Goal: Task Accomplishment & Management: Manage account settings

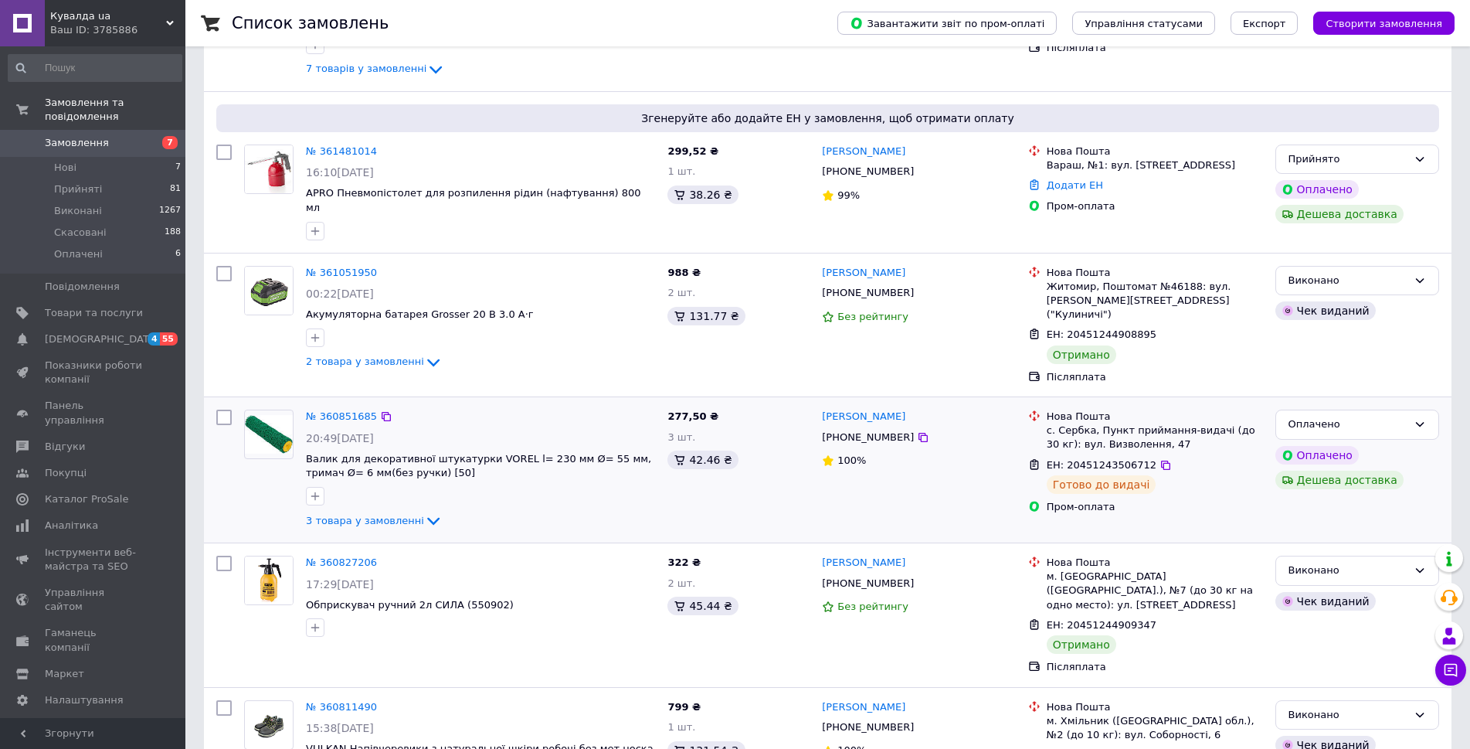
scroll to position [309, 0]
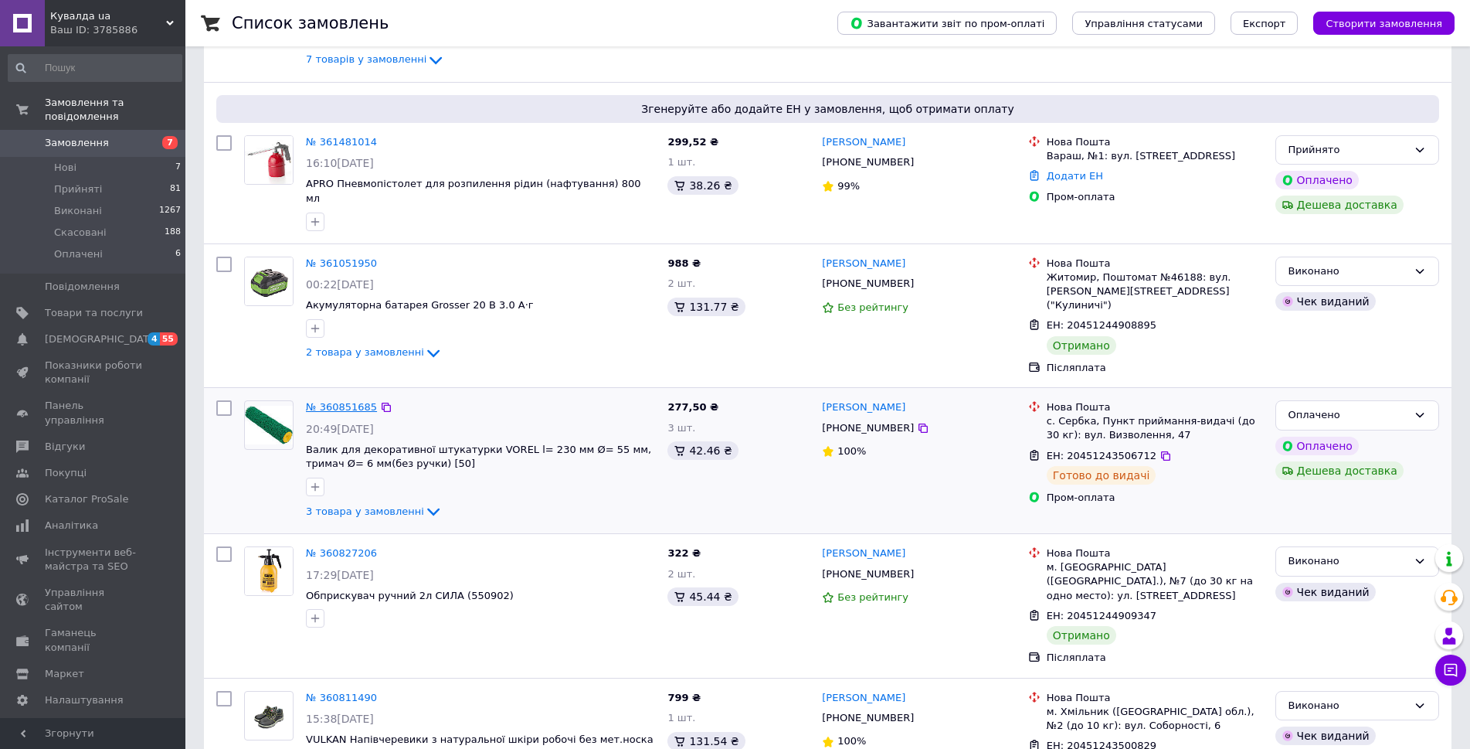
click at [358, 401] on link "№ 360851685" at bounding box center [341, 407] width 71 height 12
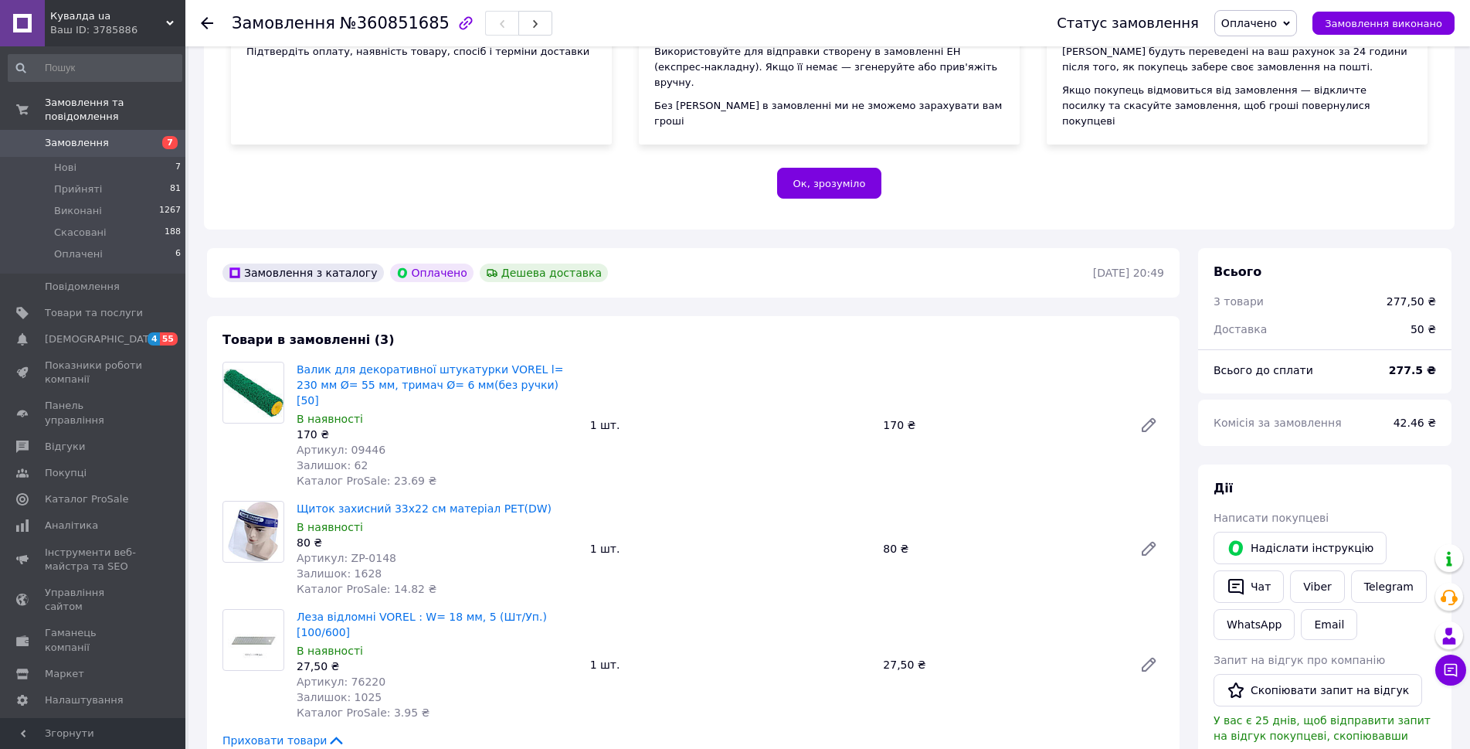
scroll to position [309, 0]
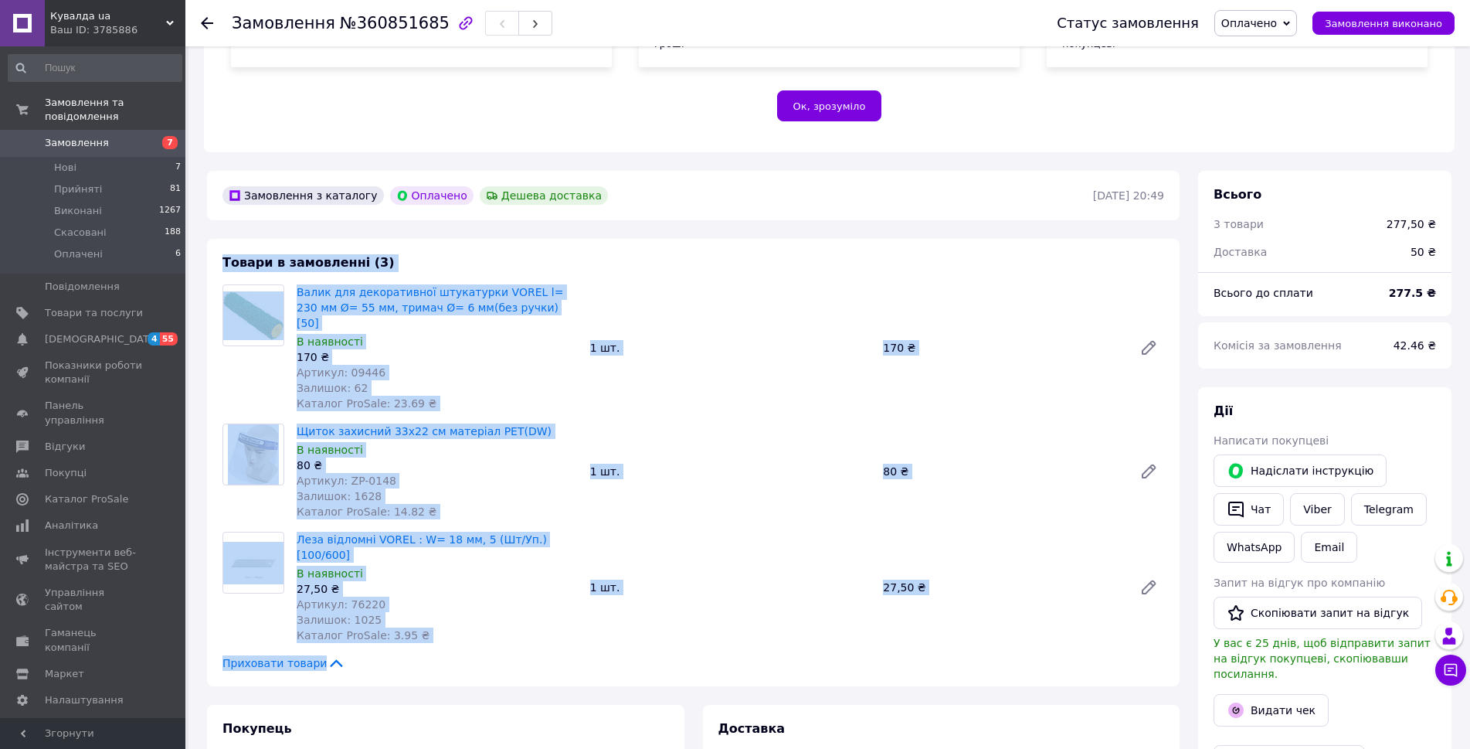
drag, startPoint x: 226, startPoint y: 245, endPoint x: 1078, endPoint y: 605, distance: 925.1
click at [1078, 605] on div "Товари в замовленні (3) Валик для декоративної штукатурки VOREL l= 230 мм Ø= 55…" at bounding box center [693, 462] width 973 height 447
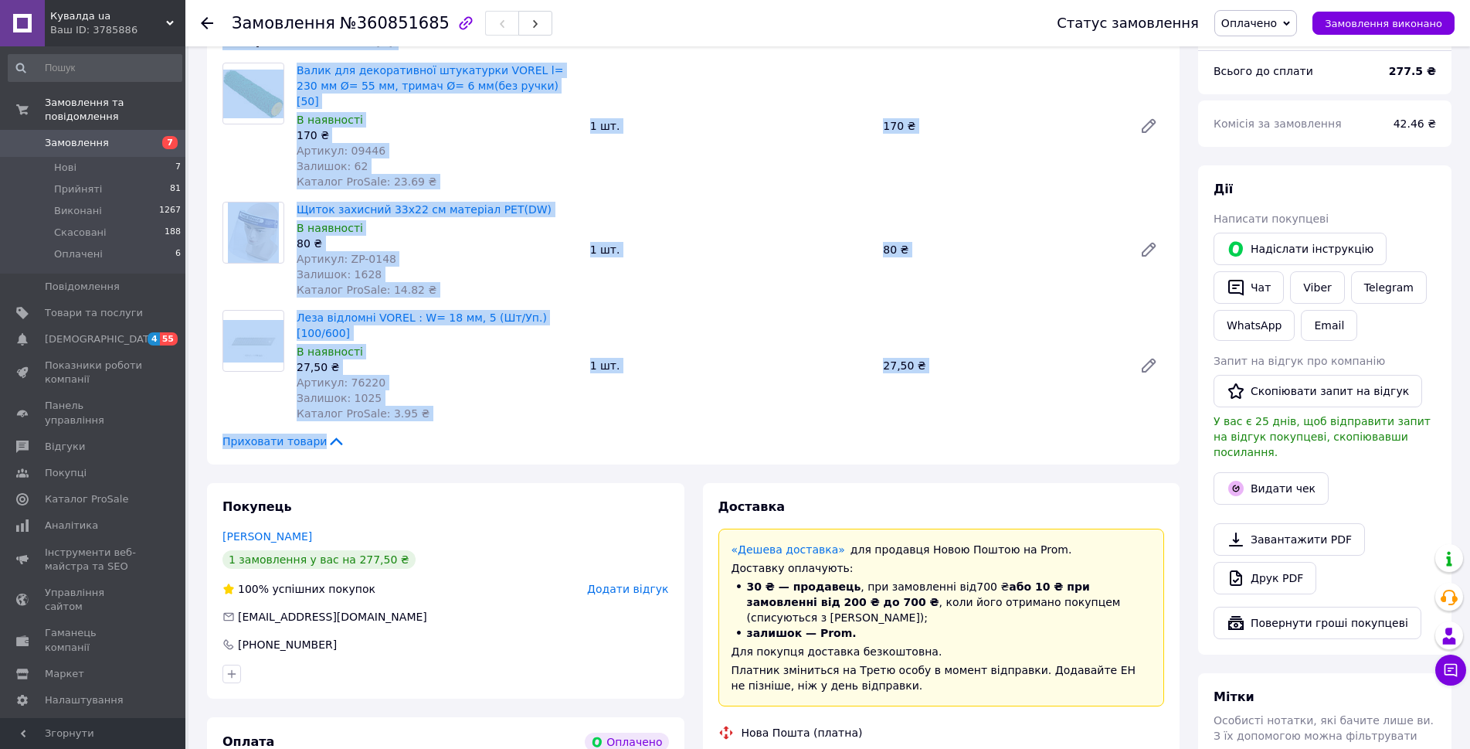
scroll to position [541, 0]
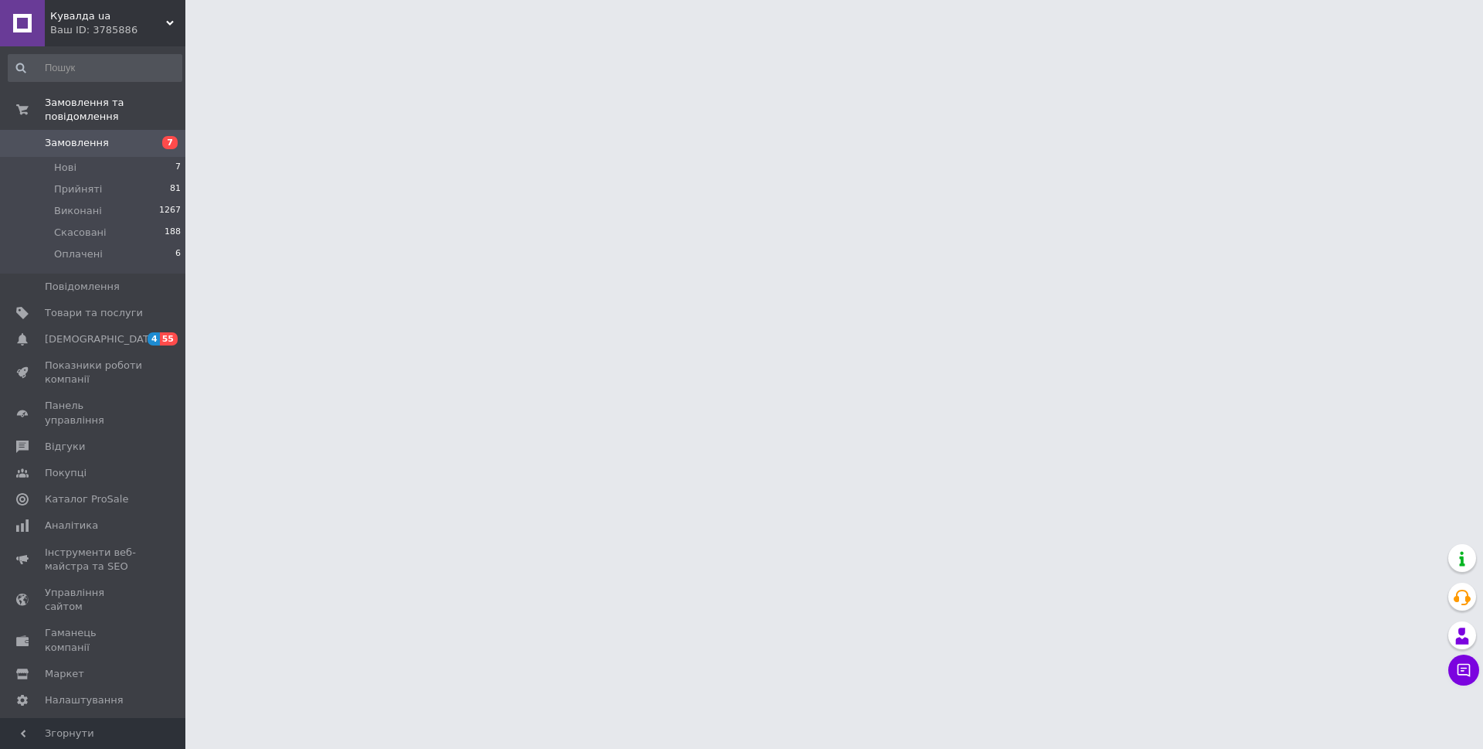
click at [72, 136] on span "Замовлення" at bounding box center [77, 143] width 64 height 14
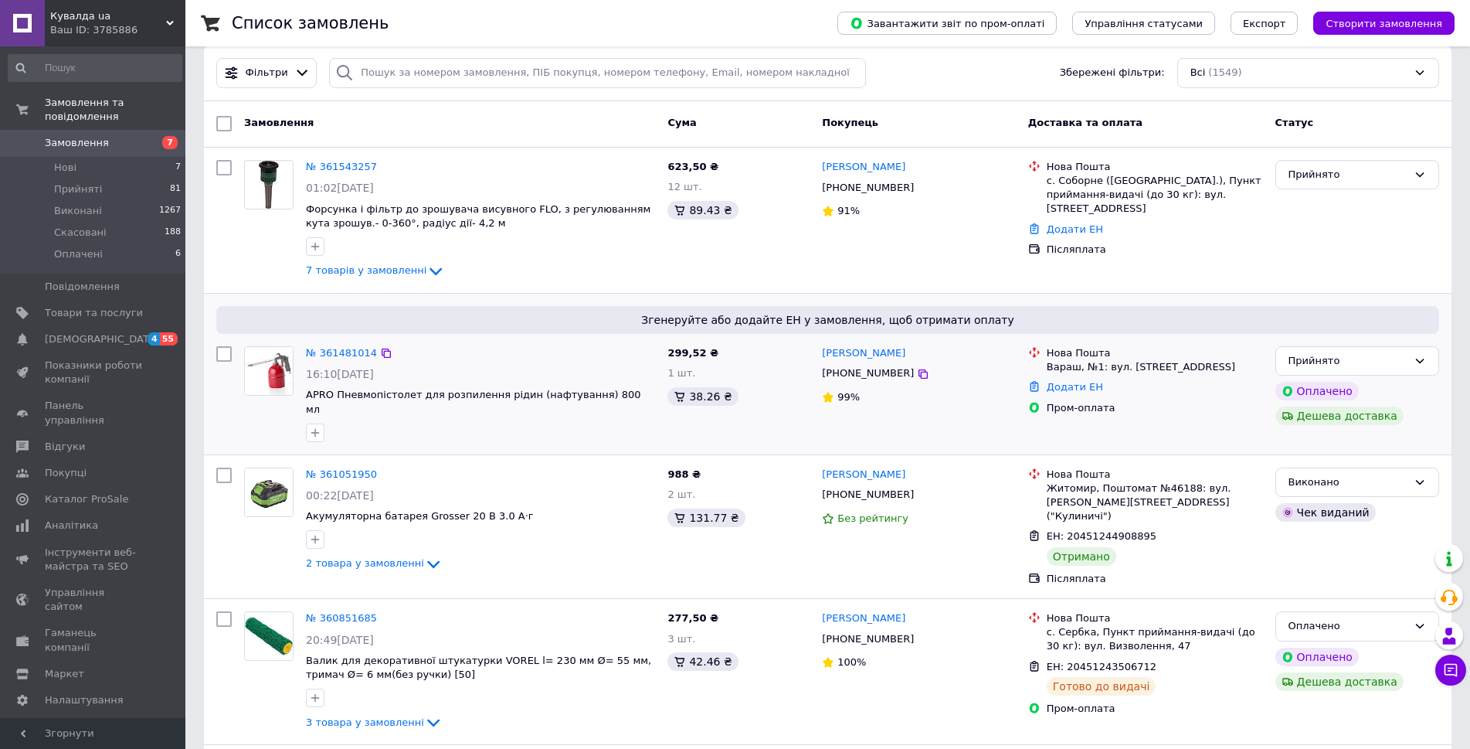
scroll to position [155, 0]
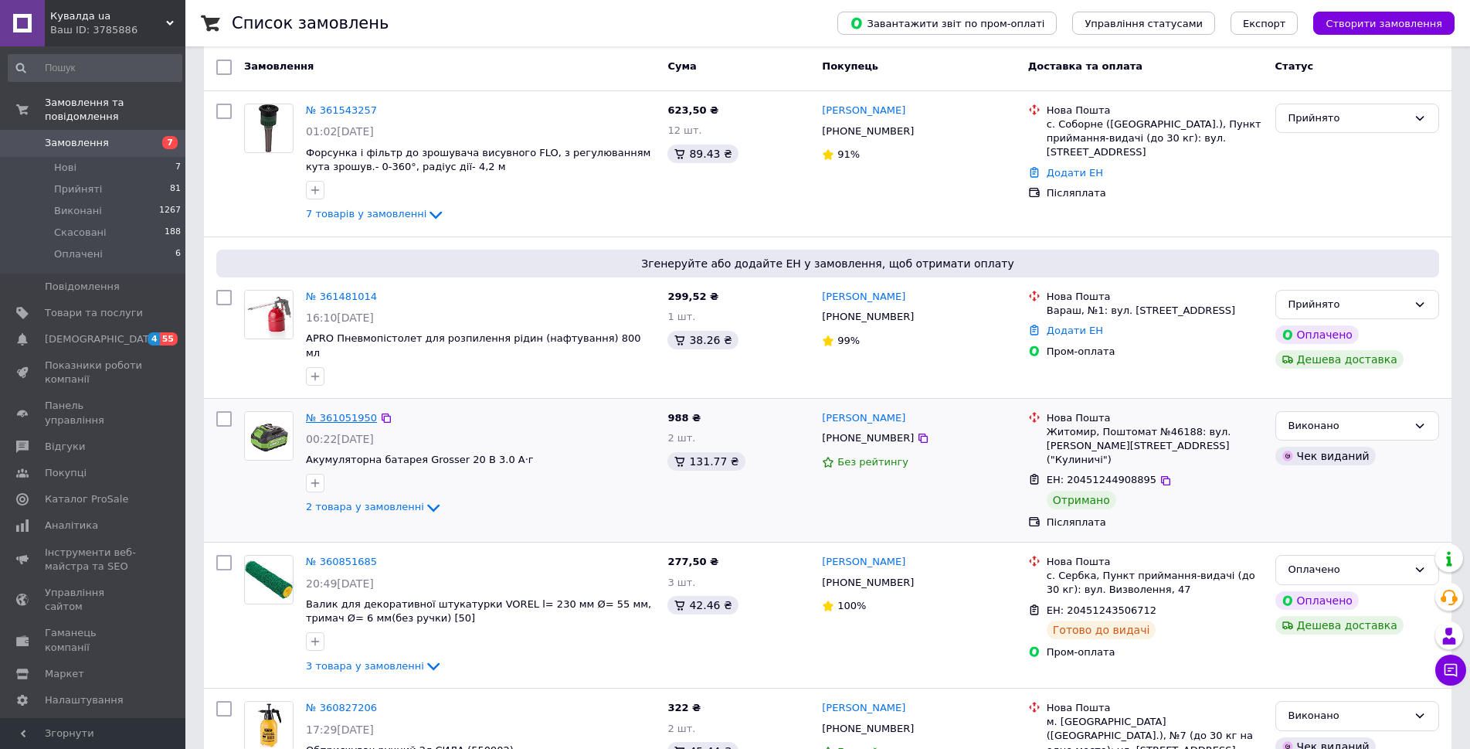
click at [337, 412] on link "№ 361051950" at bounding box center [341, 418] width 71 height 12
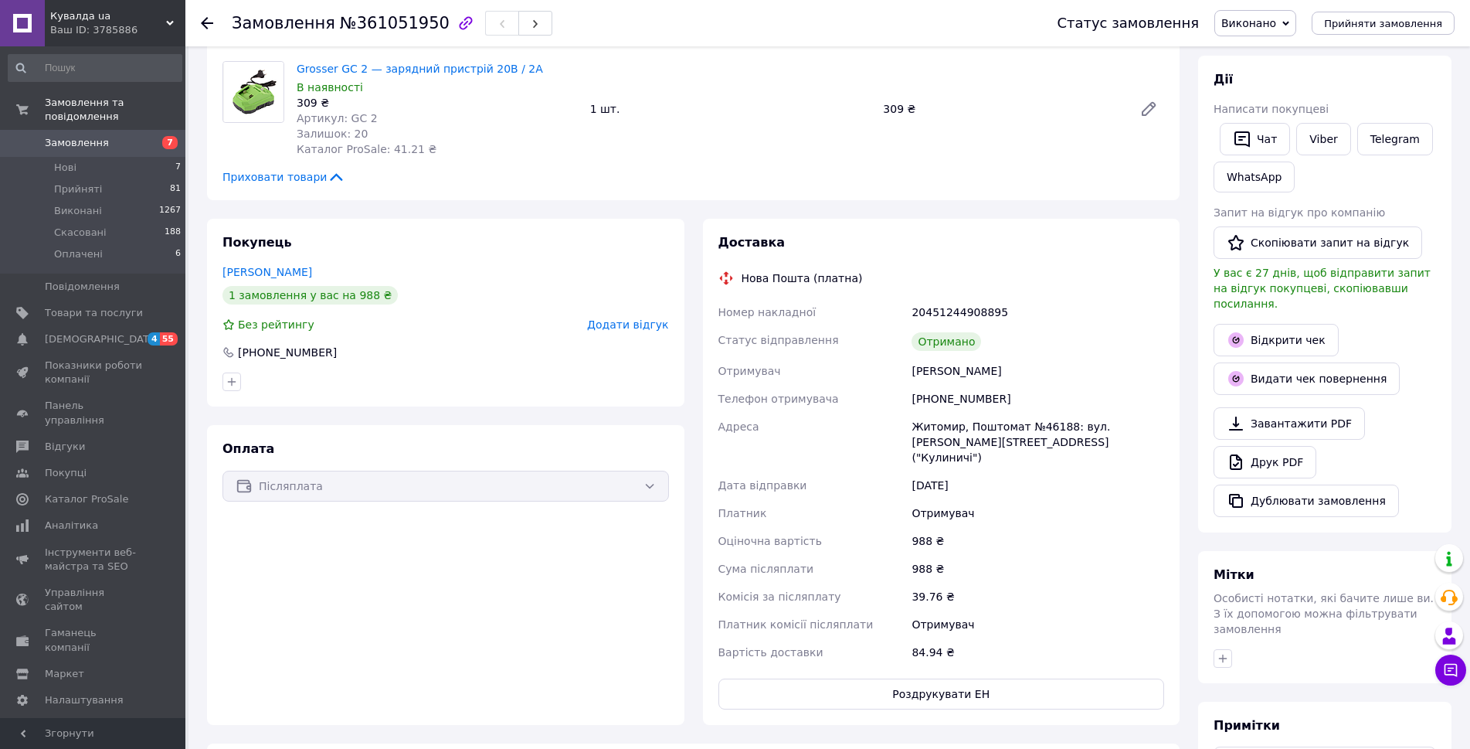
scroll to position [464, 0]
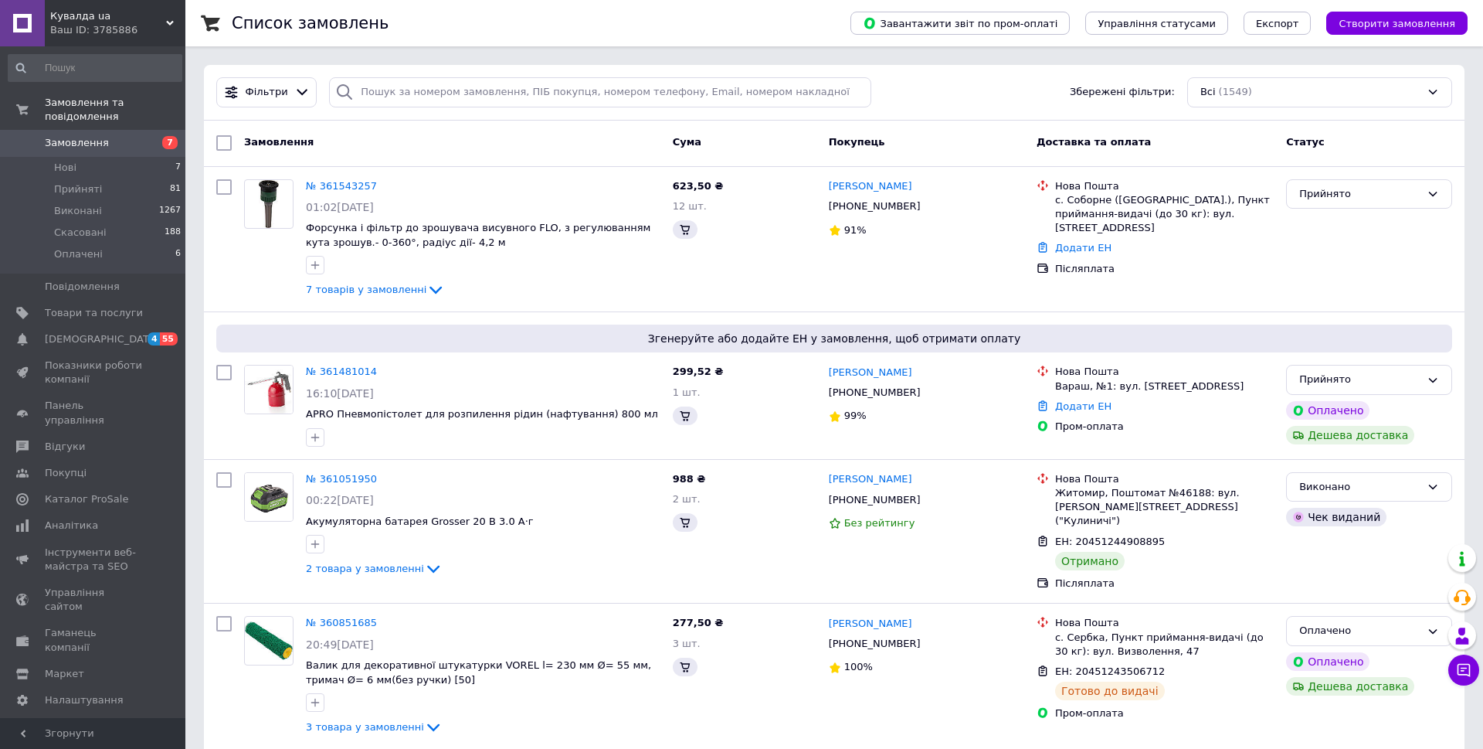
click at [95, 136] on span "Замовлення" at bounding box center [77, 143] width 64 height 14
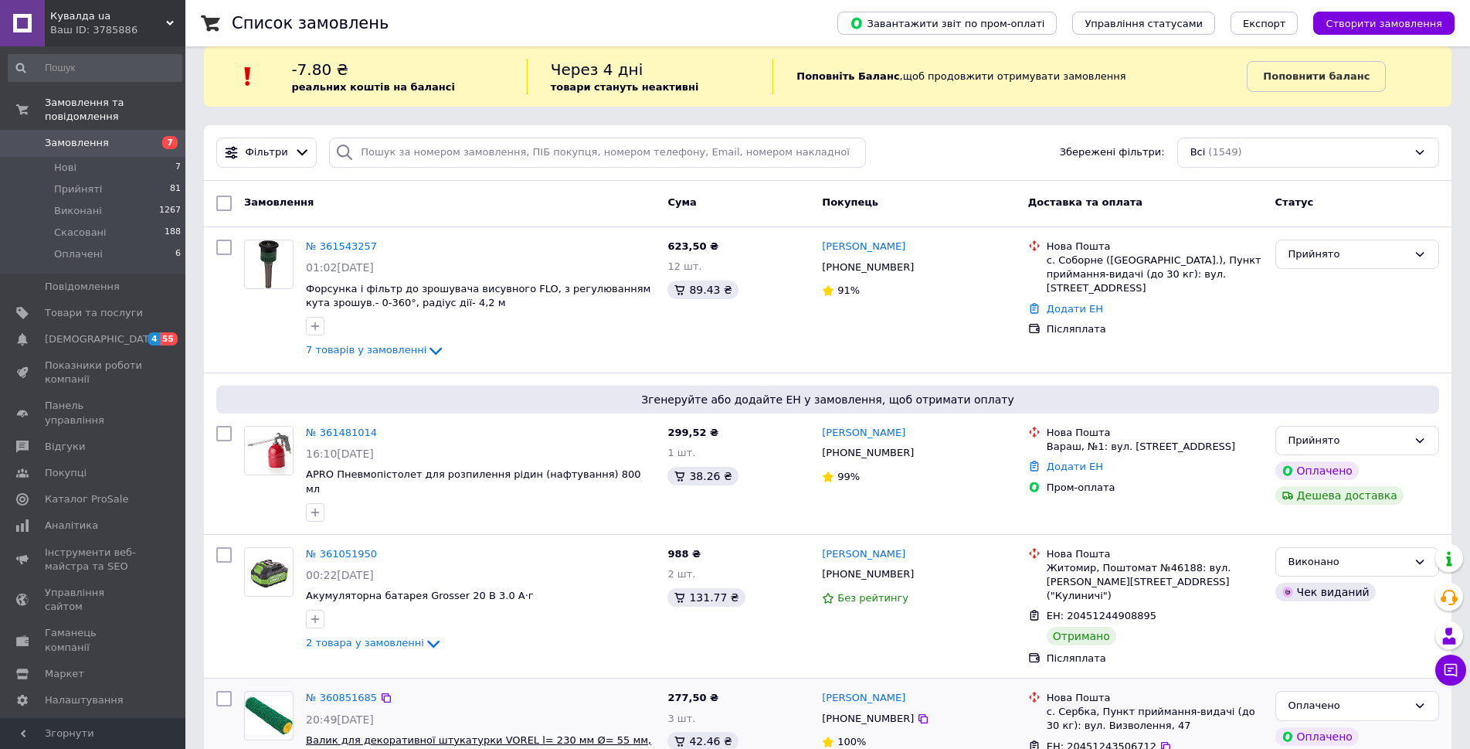
scroll to position [77, 0]
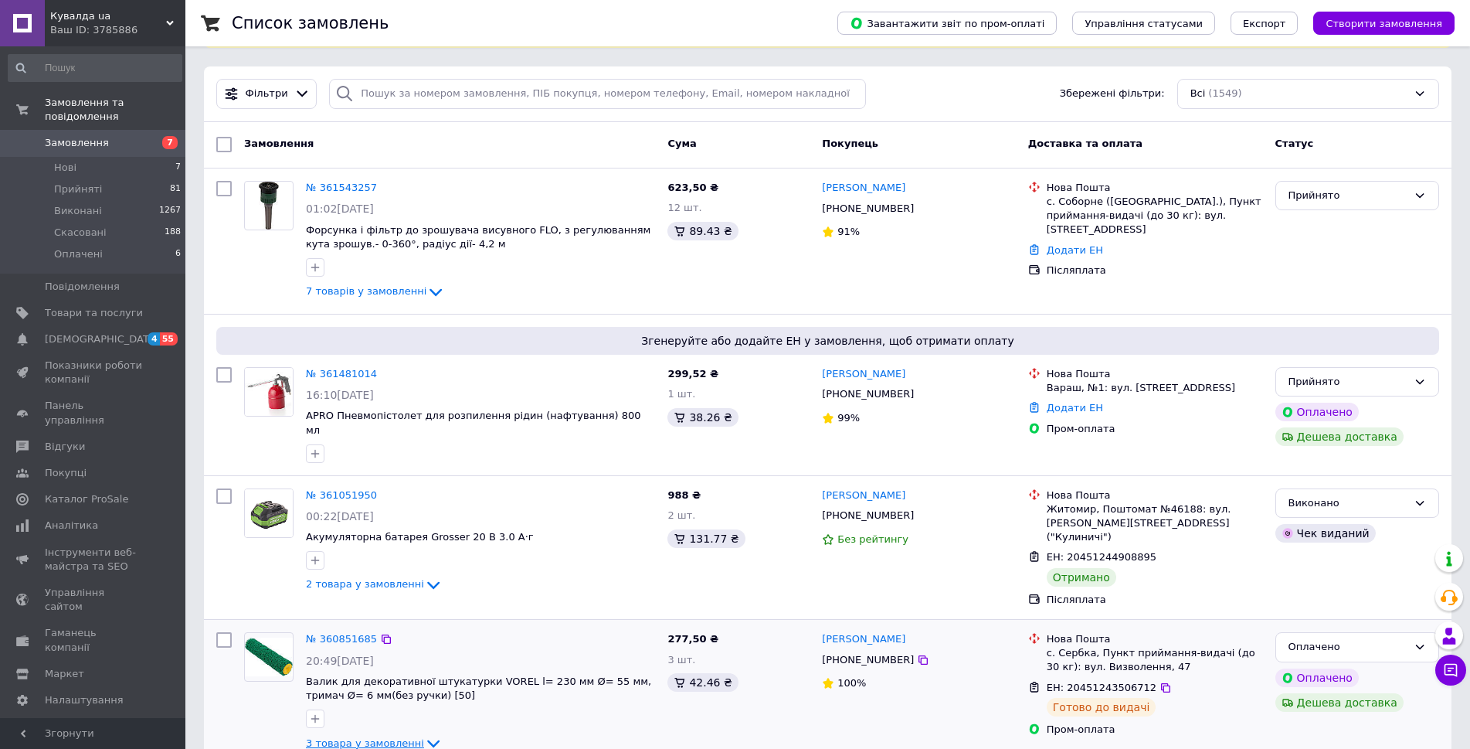
click at [424, 734] on icon at bounding box center [433, 743] width 19 height 19
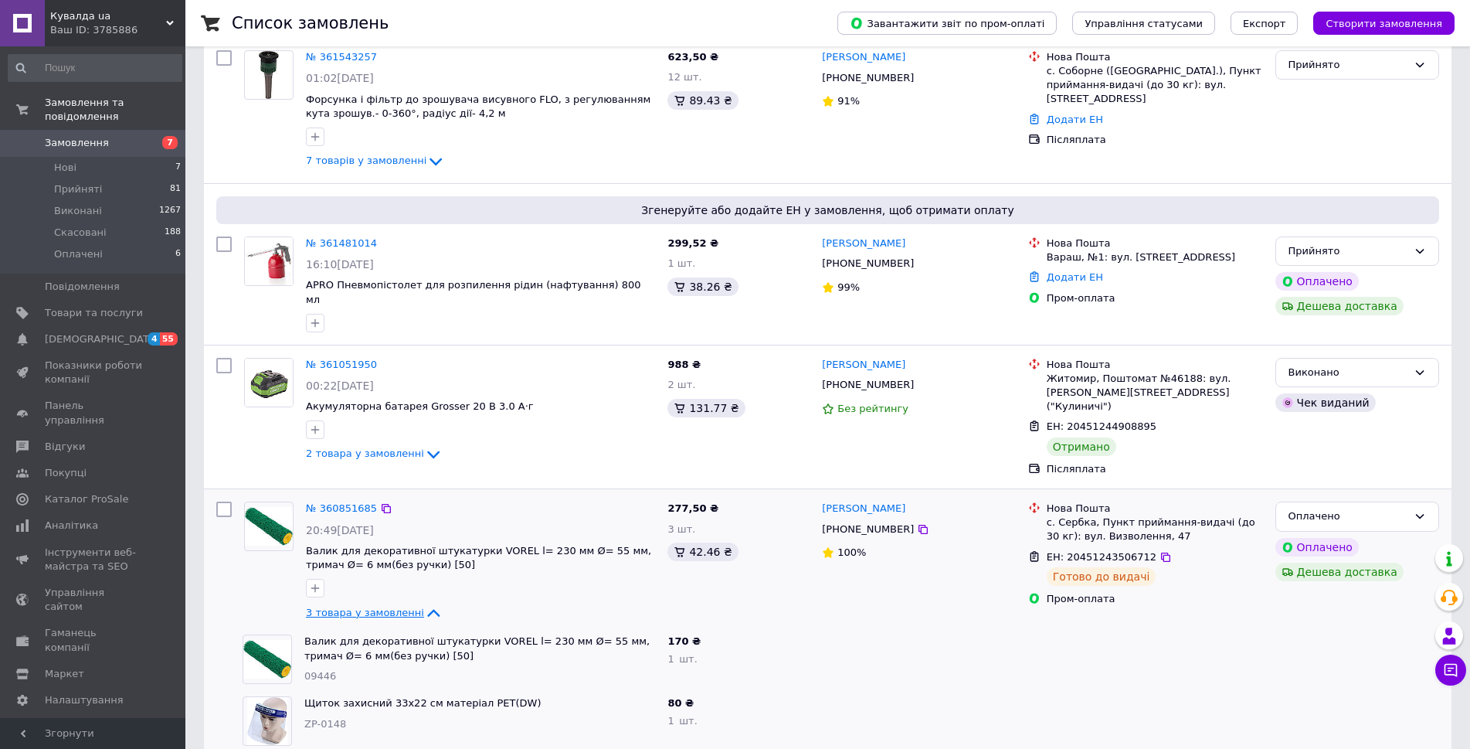
scroll to position [232, 0]
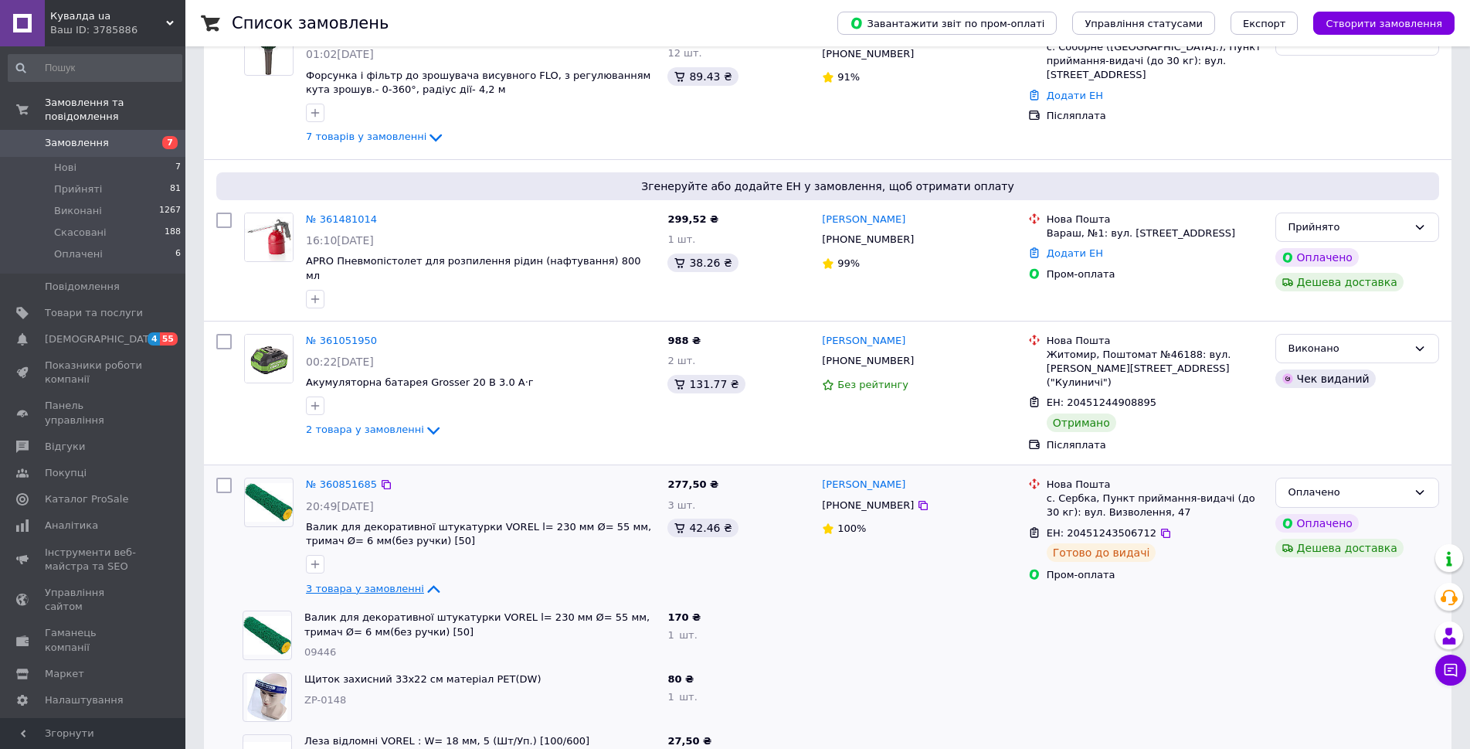
click at [396, 583] on span "3 товара у замовленні" at bounding box center [365, 589] width 118 height 12
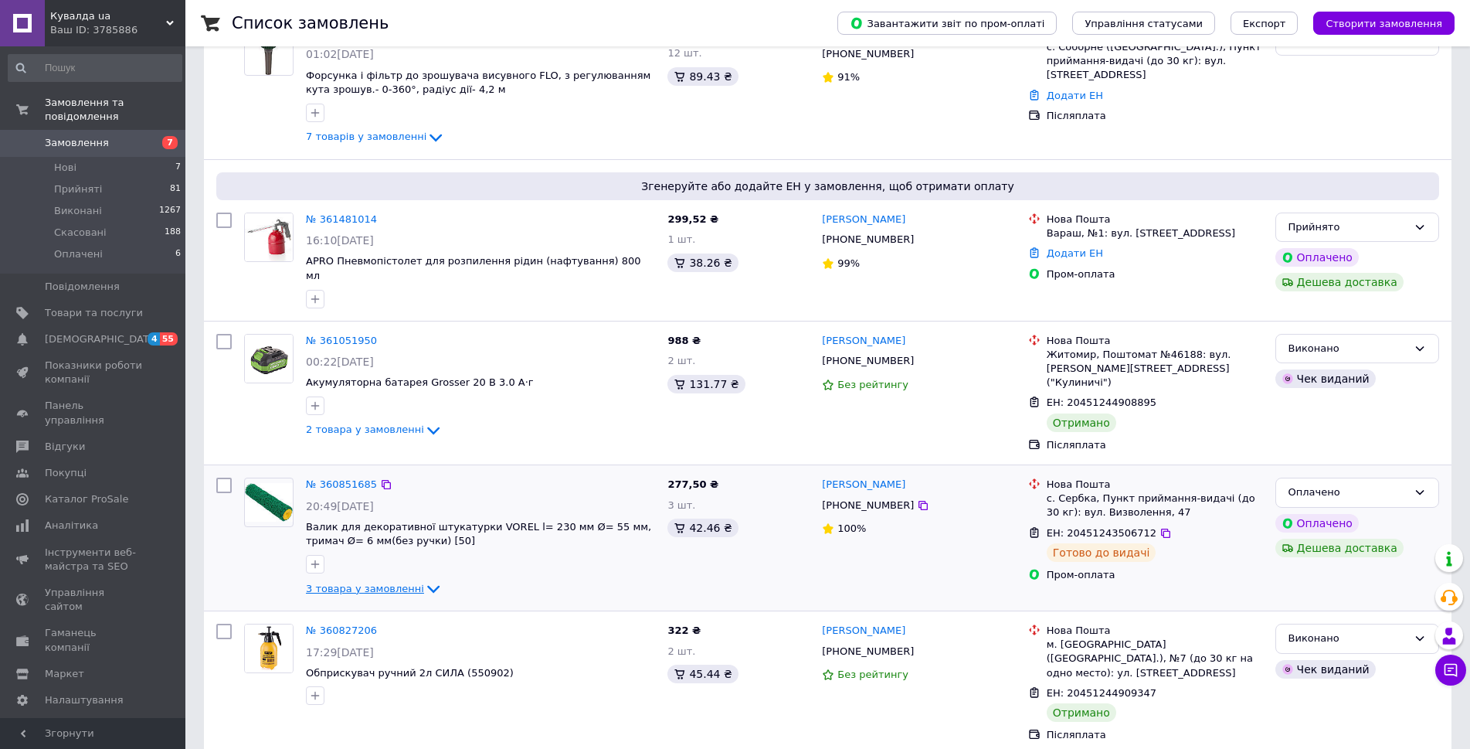
click at [399, 583] on span "3 товара у замовленні" at bounding box center [365, 589] width 118 height 12
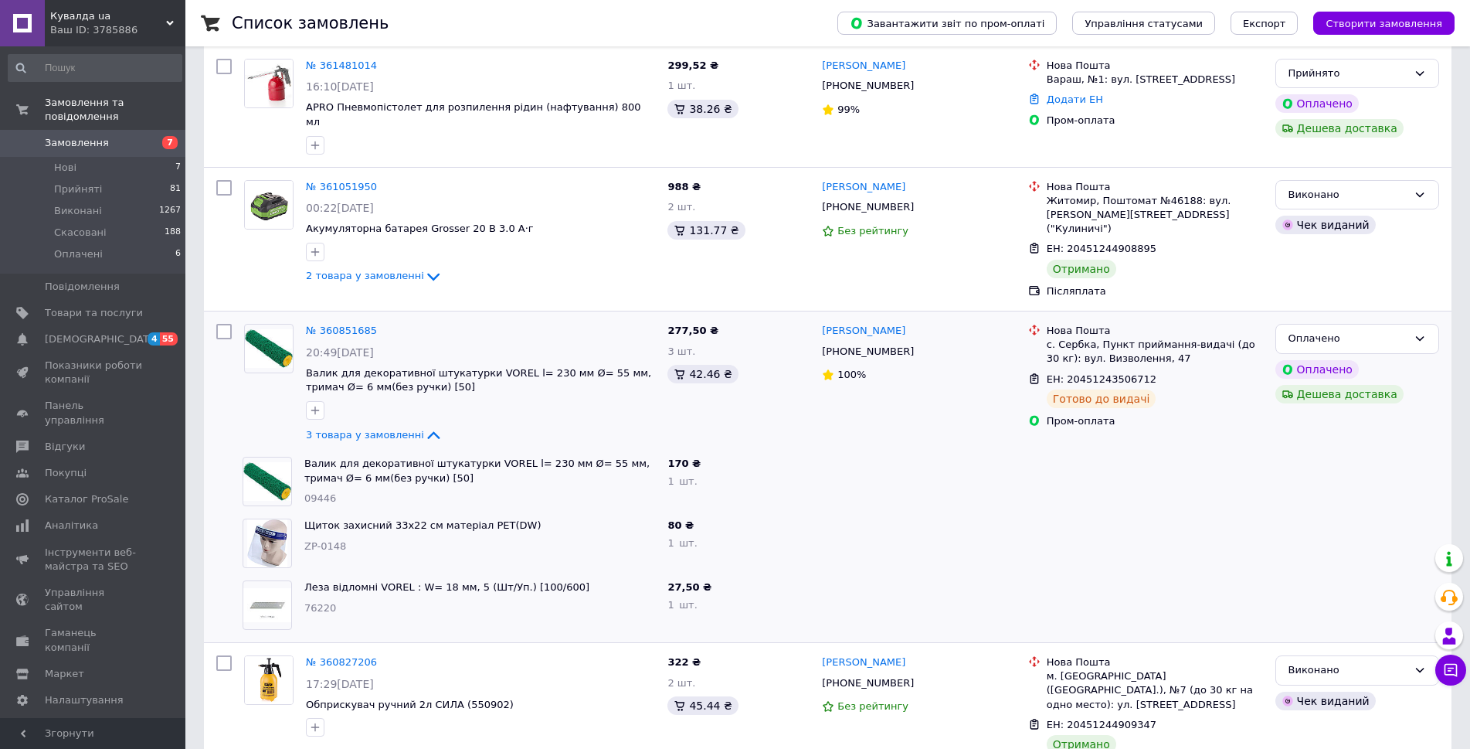
scroll to position [386, 0]
click at [1156, 514] on div at bounding box center [1145, 542] width 247 height 62
